Goal: Book appointment/travel/reservation

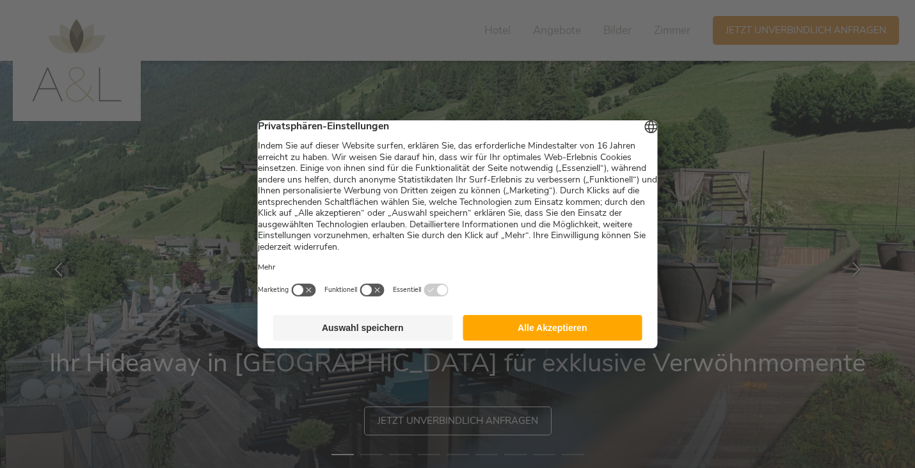
click at [370, 331] on button "Auswahl speichern" at bounding box center [363, 328] width 180 height 26
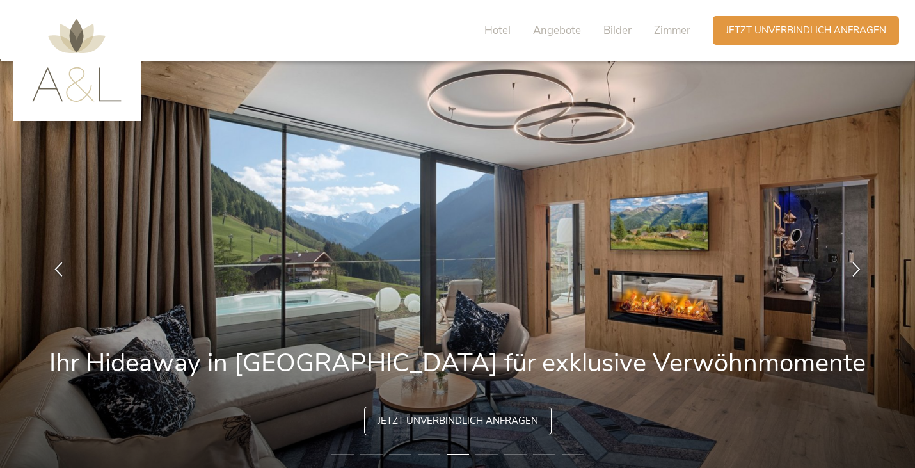
scroll to position [51, 0]
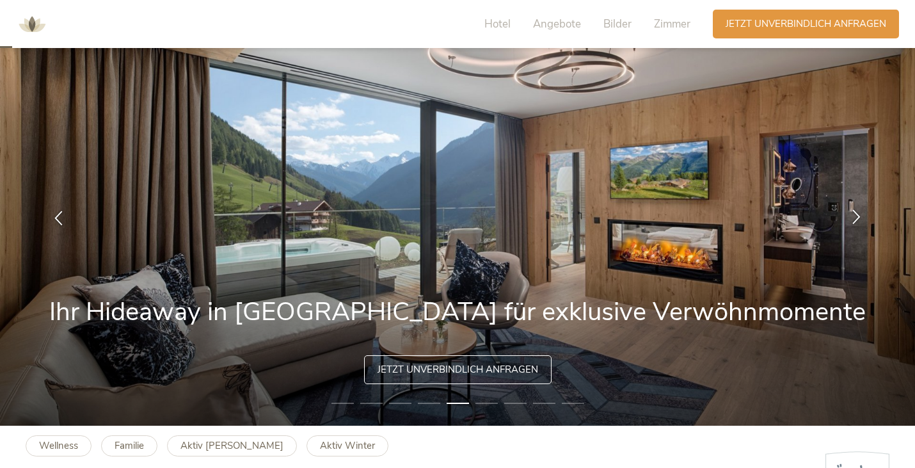
click at [855, 217] on icon at bounding box center [856, 216] width 15 height 15
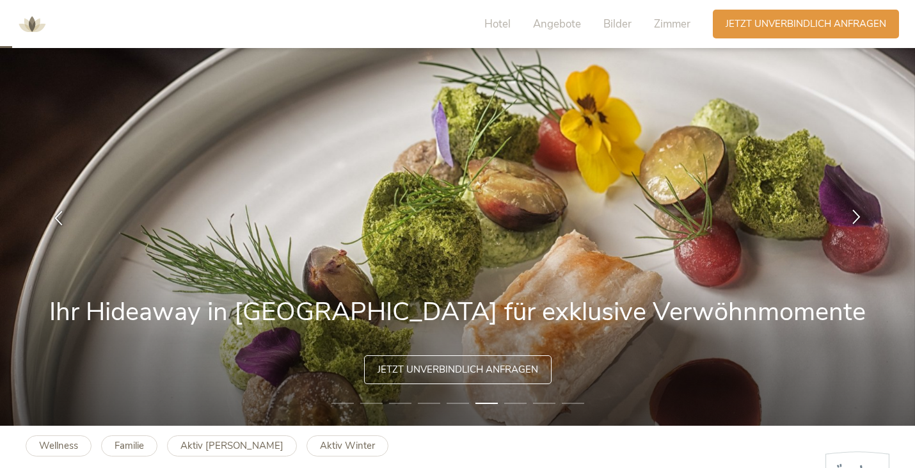
click at [855, 217] on icon at bounding box center [856, 216] width 15 height 15
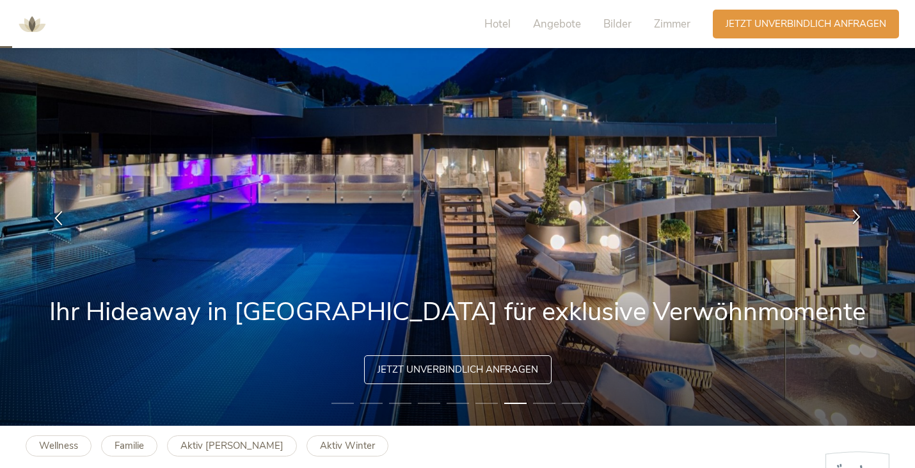
click at [855, 217] on icon at bounding box center [856, 216] width 15 height 15
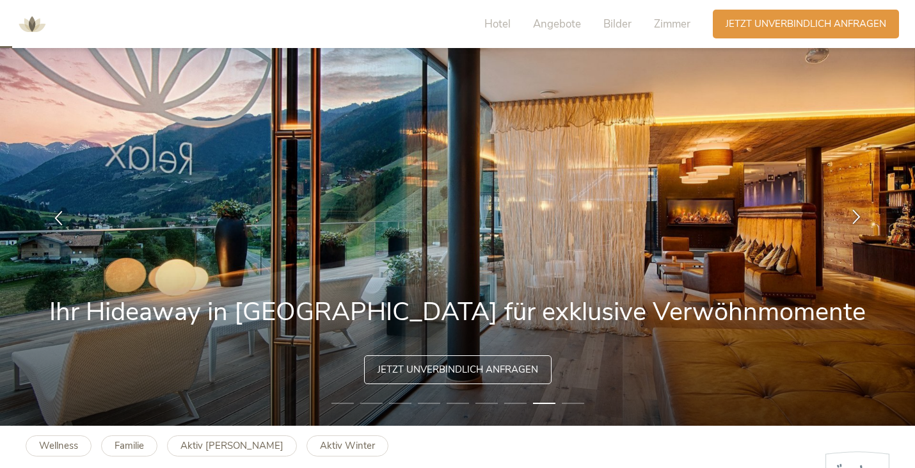
click at [855, 217] on icon at bounding box center [856, 216] width 15 height 15
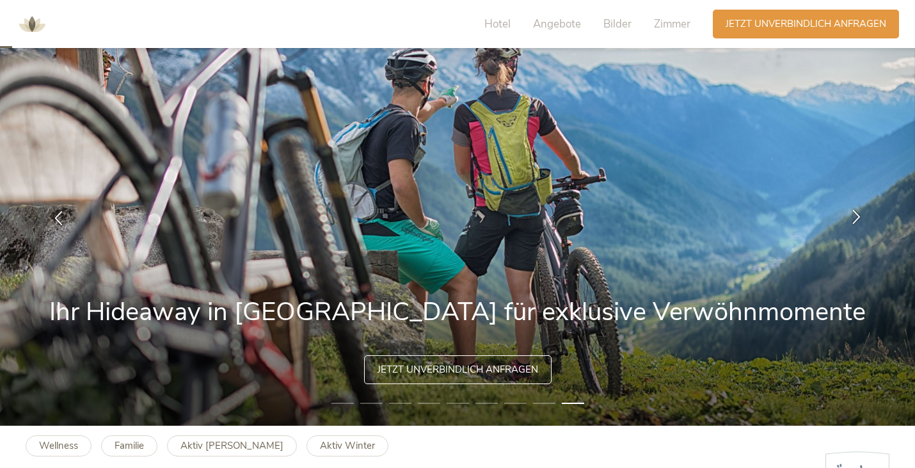
click at [855, 217] on icon at bounding box center [856, 216] width 15 height 15
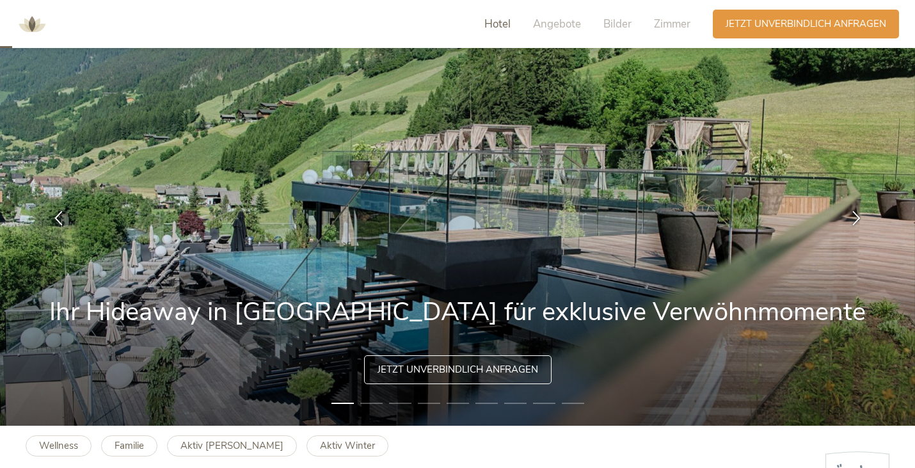
click at [493, 26] on span "Hotel" at bounding box center [497, 24] width 26 height 15
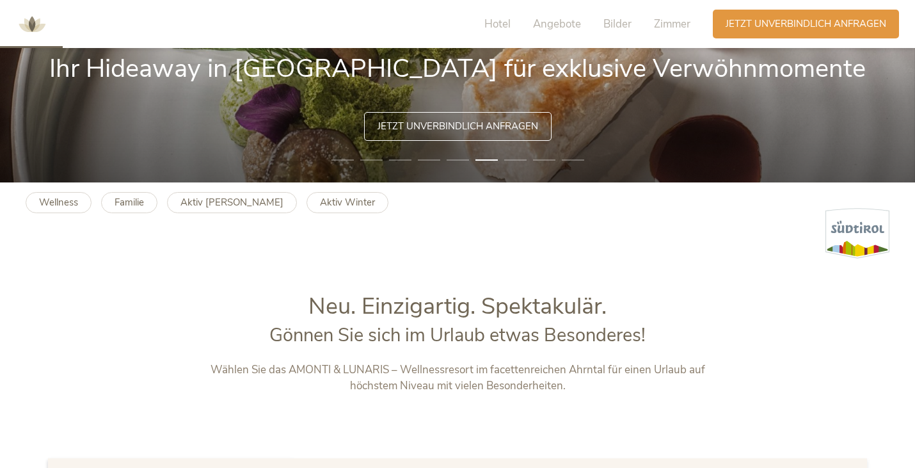
scroll to position [256, 0]
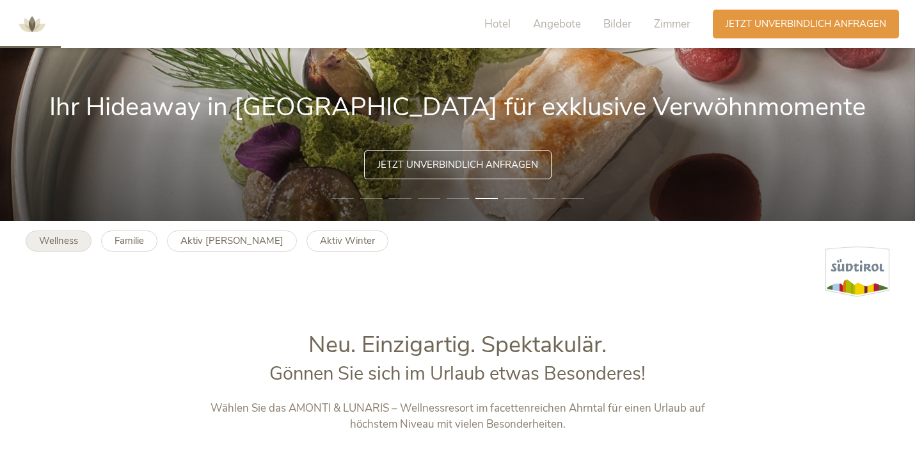
click at [52, 242] on b "Wellness" at bounding box center [58, 240] width 39 height 13
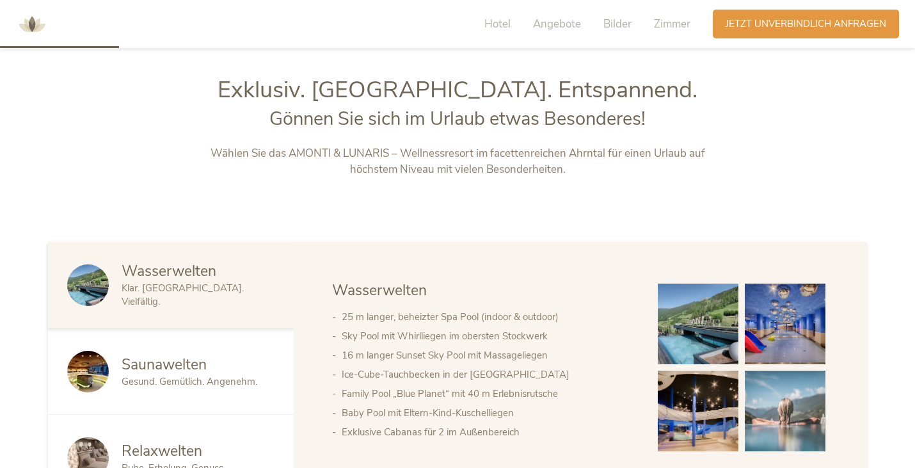
scroll to position [511, 0]
click at [690, 342] on img at bounding box center [698, 323] width 81 height 81
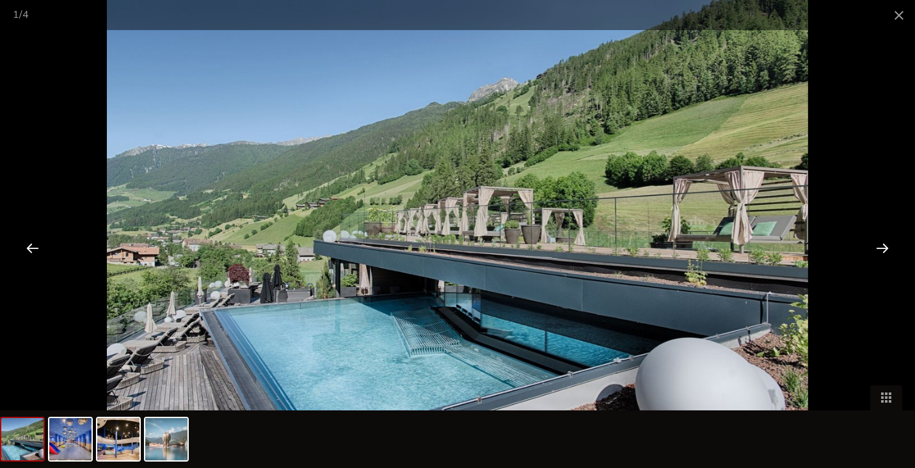
click at [884, 250] on div at bounding box center [882, 248] width 40 height 40
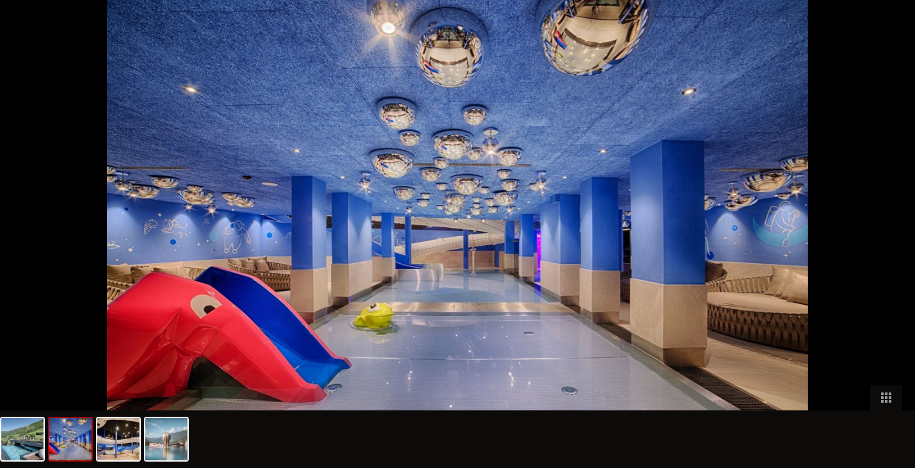
click at [884, 250] on div at bounding box center [889, 248] width 40 height 40
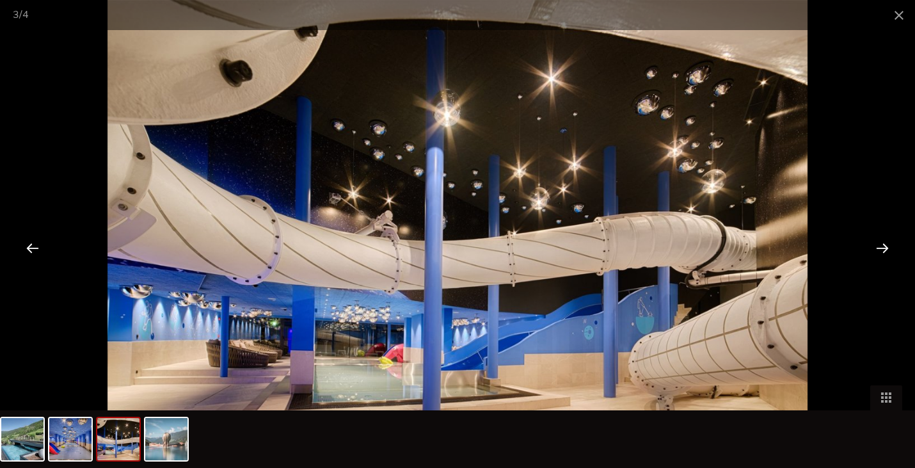
click at [884, 250] on div at bounding box center [882, 248] width 40 height 40
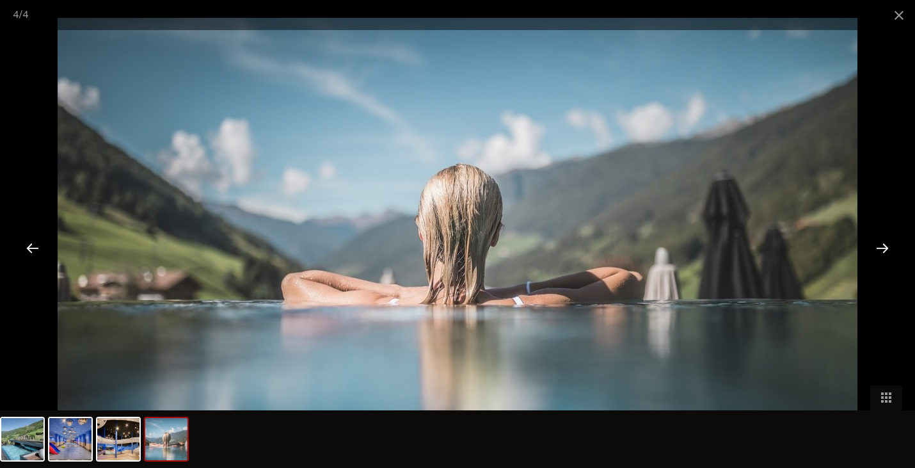
click at [884, 250] on div at bounding box center [882, 248] width 40 height 40
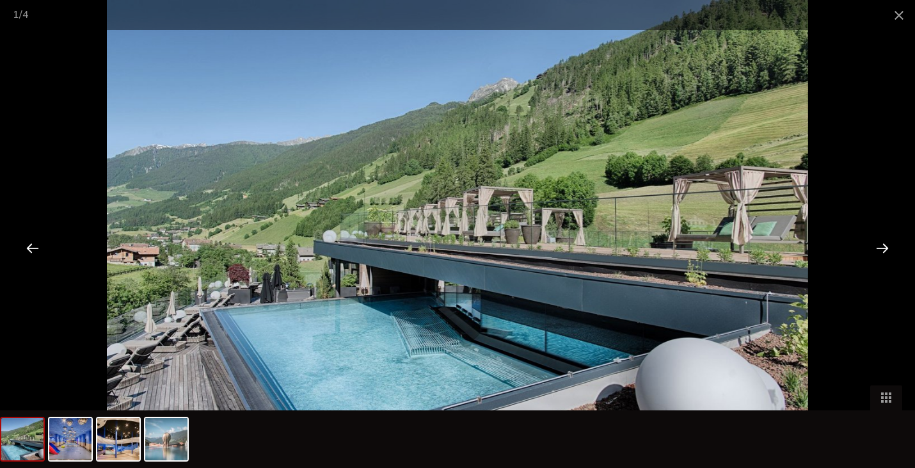
click at [884, 250] on div at bounding box center [882, 248] width 40 height 40
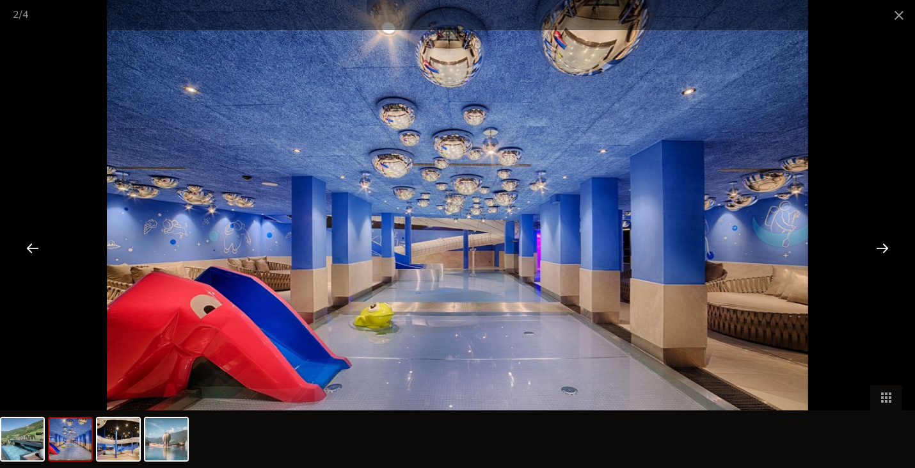
click at [884, 250] on div at bounding box center [882, 248] width 40 height 40
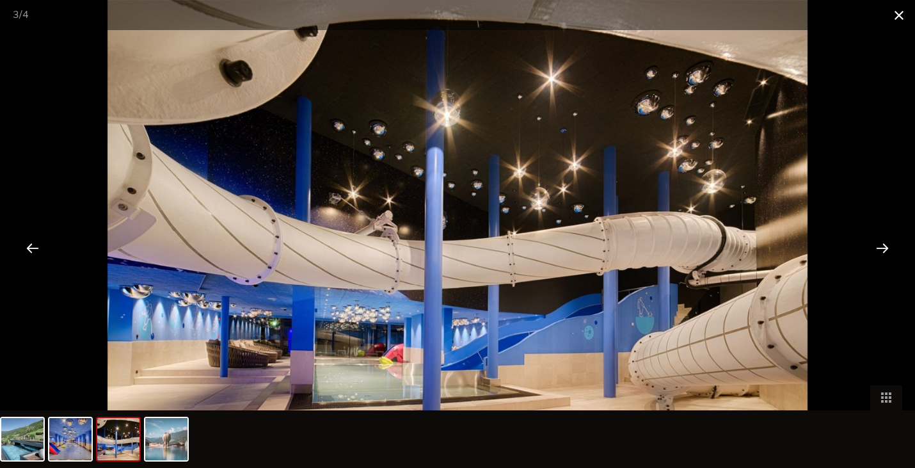
click at [900, 19] on span at bounding box center [899, 15] width 32 height 30
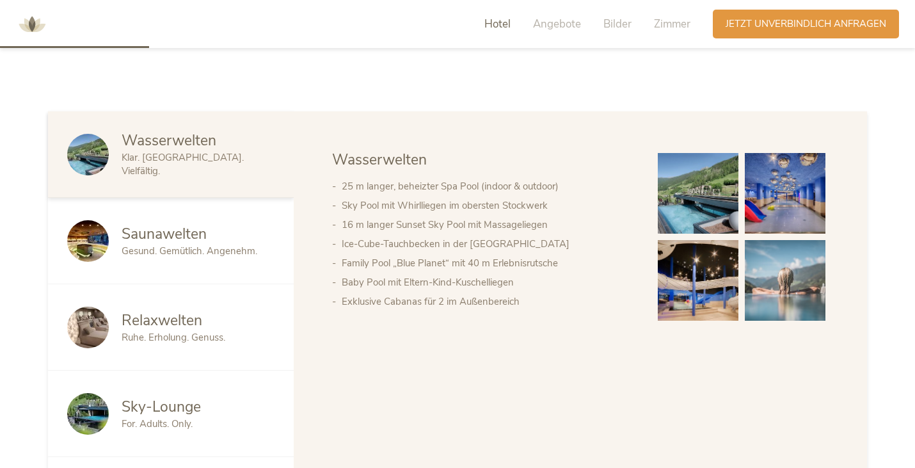
scroll to position [640, 0]
click at [498, 26] on span "Hotel" at bounding box center [497, 24] width 26 height 15
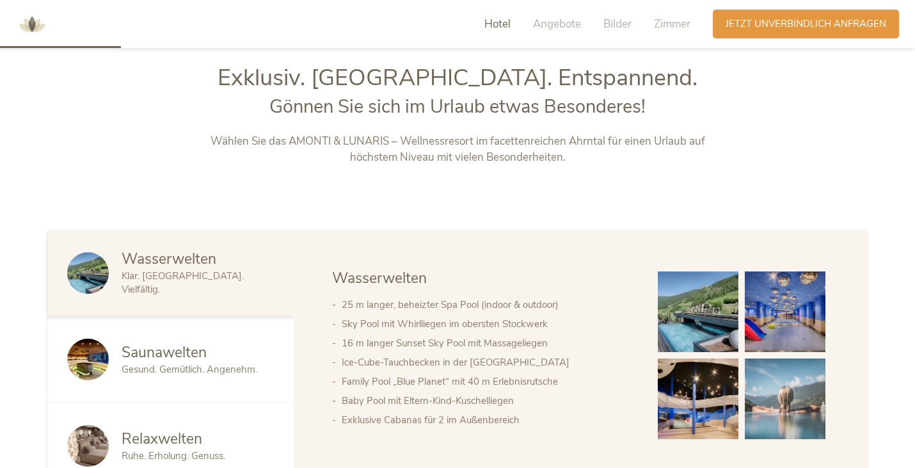
scroll to position [521, 0]
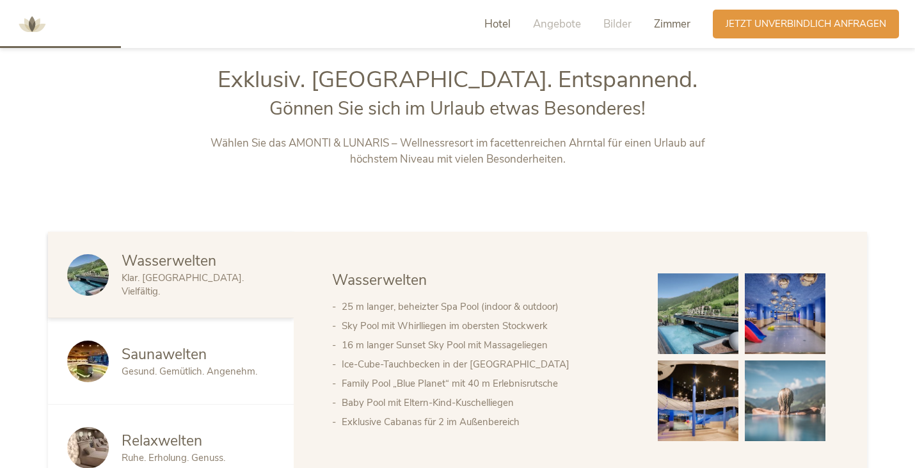
click at [673, 31] on span "Zimmer" at bounding box center [672, 24] width 36 height 15
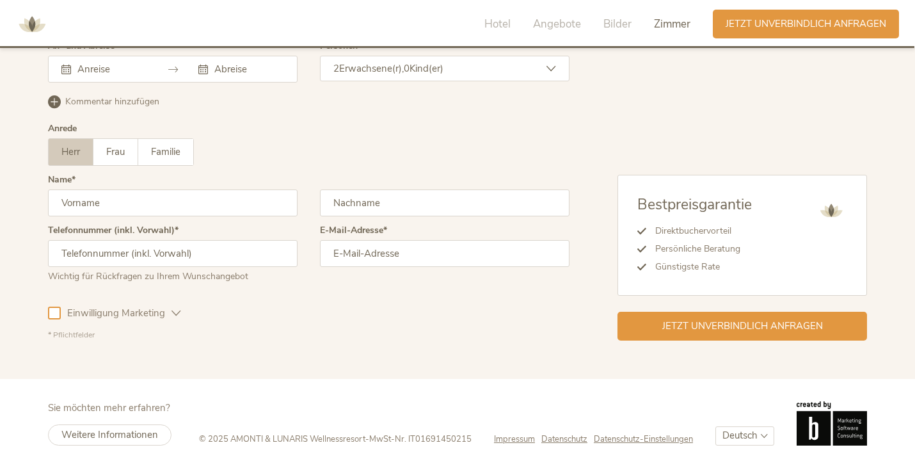
scroll to position [3933, 0]
